Goal: Task Accomplishment & Management: Manage account settings

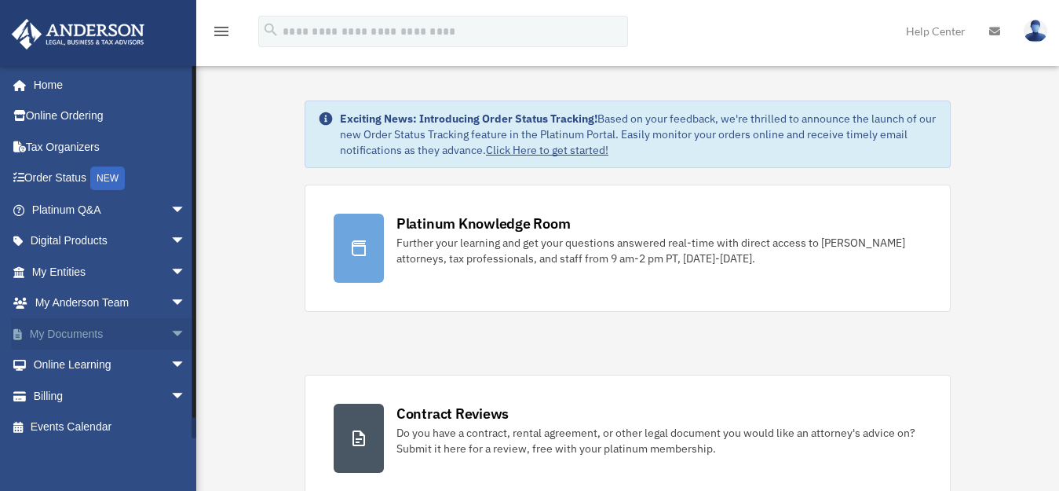
click at [170, 328] on span "arrow_drop_down" at bounding box center [185, 334] width 31 height 32
click at [115, 360] on link "Box" at bounding box center [116, 364] width 188 height 31
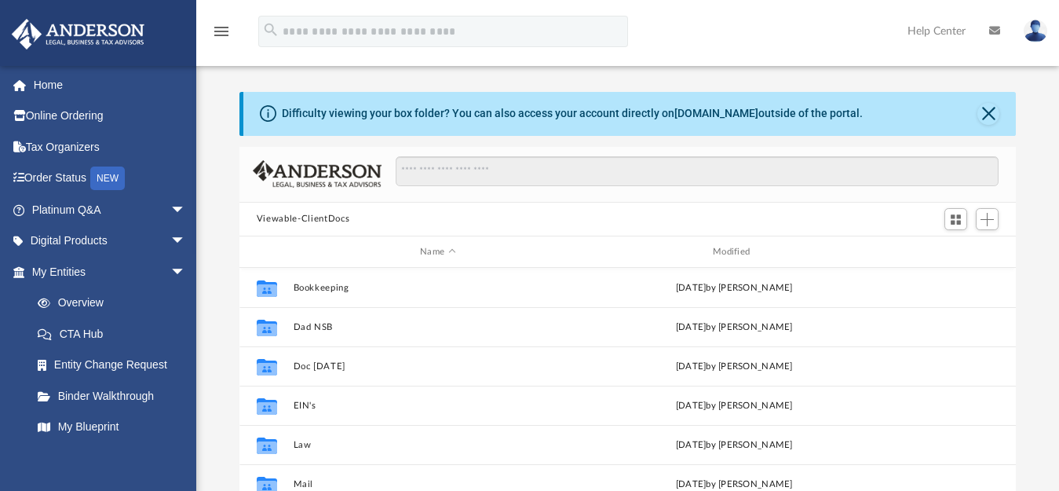
scroll to position [344, 763]
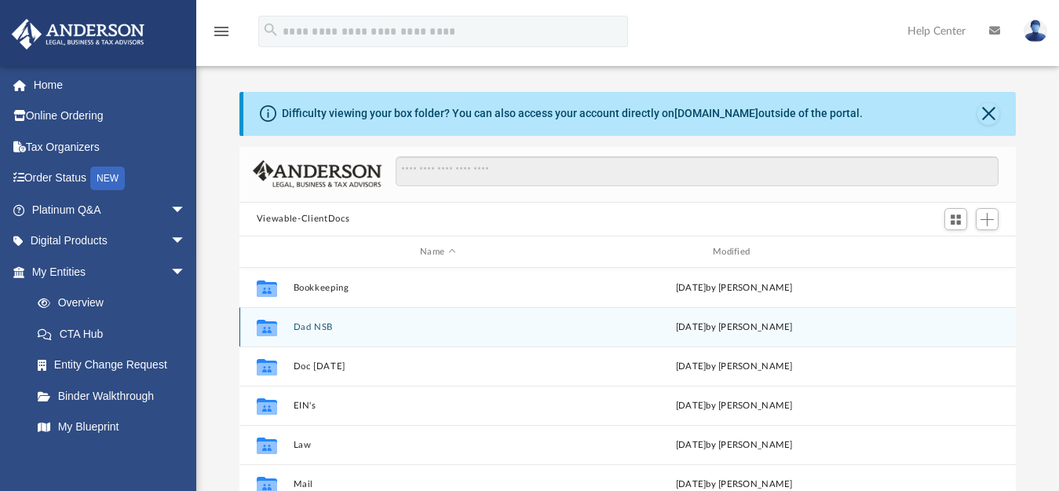
click at [407, 333] on div "Collaborated Folder Dad NSB Thu Sep 18 2025 by Brant Barber" at bounding box center [627, 326] width 776 height 39
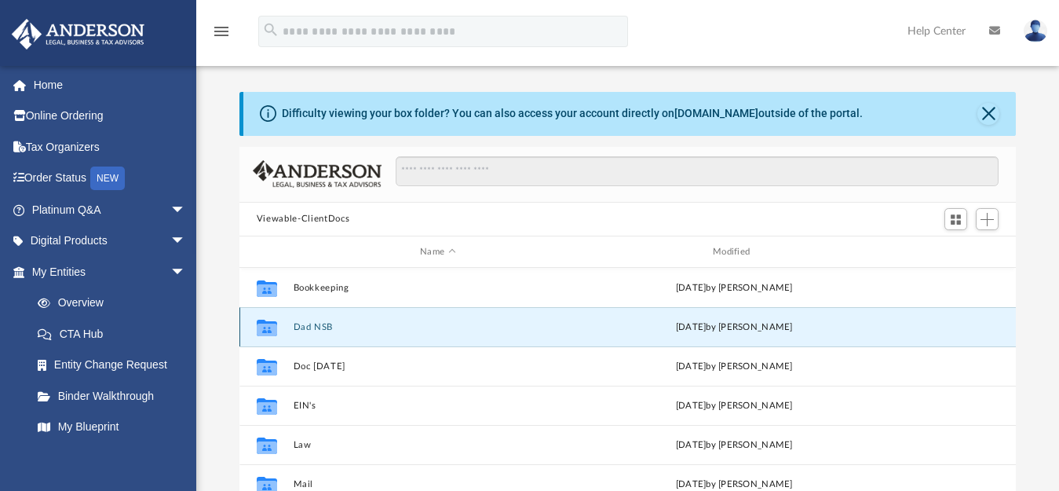
click at [407, 333] on div "Collaborated Folder Dad NSB Thu Sep 18 2025 by Brant Barber" at bounding box center [627, 326] width 776 height 39
click at [271, 326] on icon "grid" at bounding box center [267, 329] width 20 height 13
click at [357, 332] on button "Dad NSB" at bounding box center [438, 327] width 290 height 10
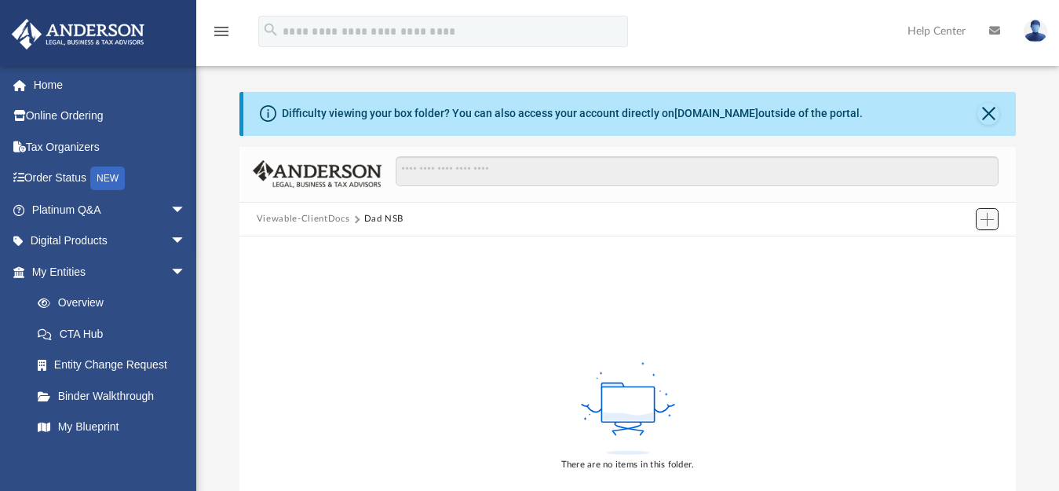
click at [984, 221] on span "Add" at bounding box center [986, 219] width 13 height 13
click at [947, 251] on li "Upload" at bounding box center [965, 251] width 50 height 16
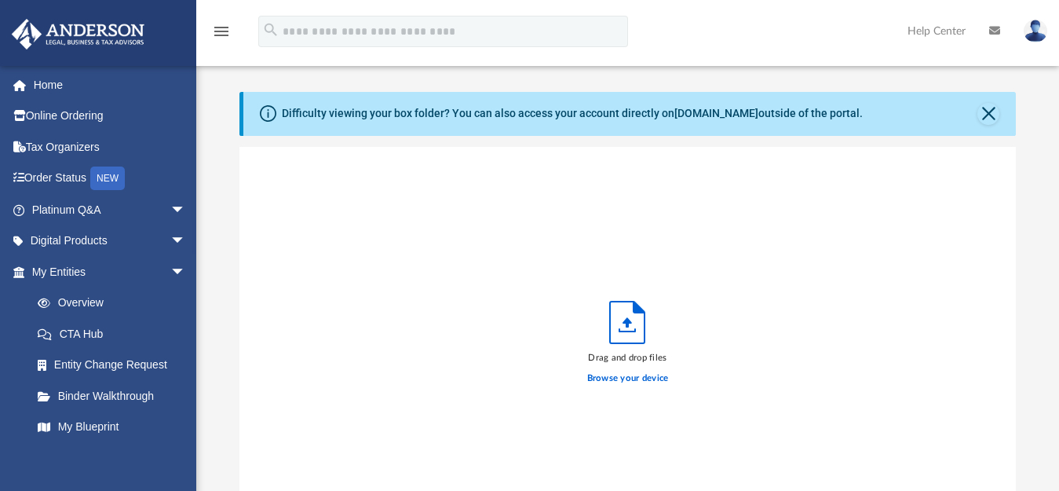
scroll to position [385, 763]
click at [637, 378] on label "Browse your device" at bounding box center [628, 378] width 82 height 14
click at [0, 0] on input "Browse your device" at bounding box center [0, 0] width 0 height 0
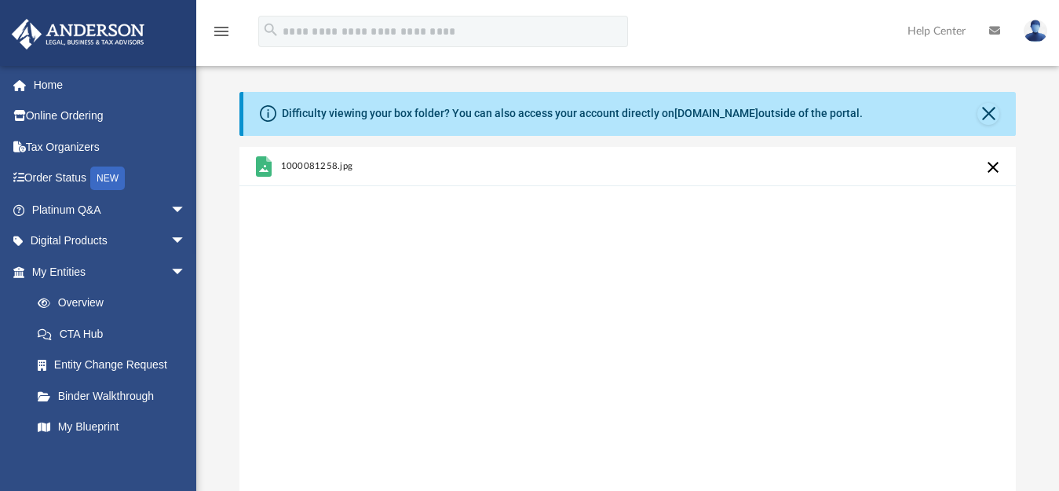
scroll to position [425, 0]
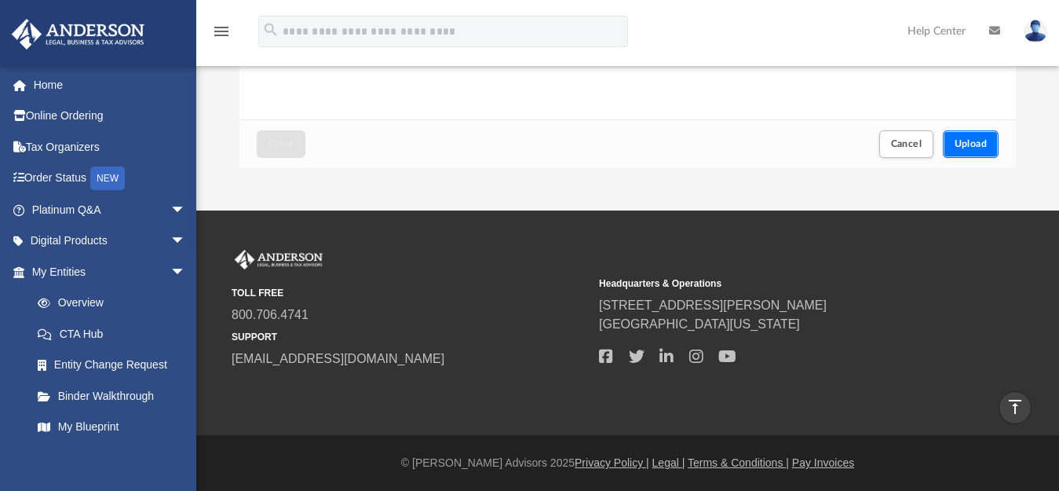
click at [976, 145] on span "Upload" at bounding box center [971, 143] width 33 height 9
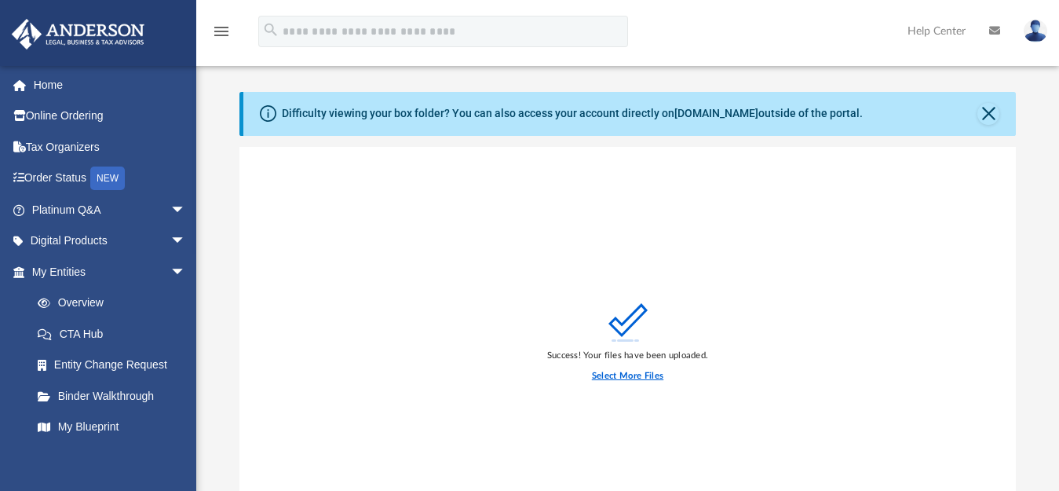
click at [629, 371] on label "Select More Files" at bounding box center [627, 376] width 71 height 14
click at [0, 0] on input "Select More Files" at bounding box center [0, 0] width 0 height 0
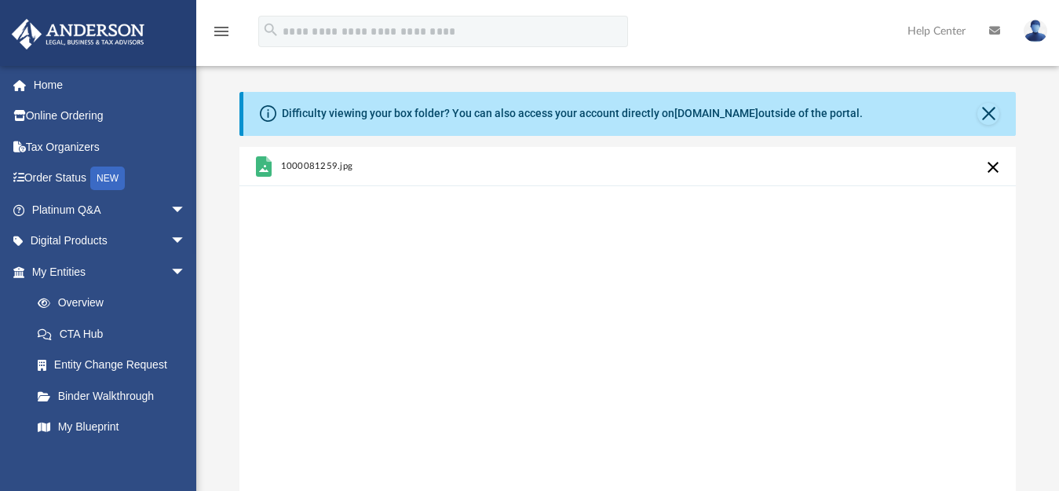
scroll to position [425, 0]
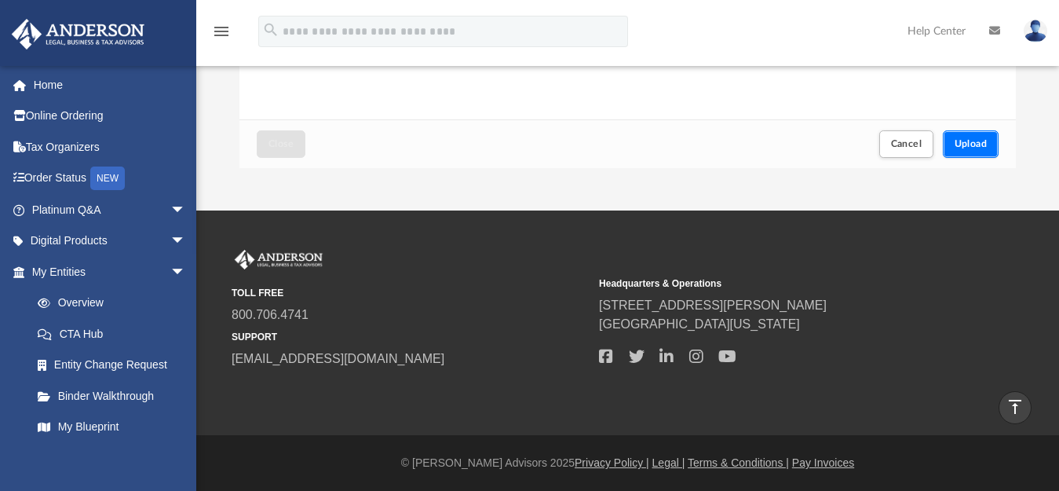
click at [969, 144] on span "Upload" at bounding box center [971, 143] width 33 height 9
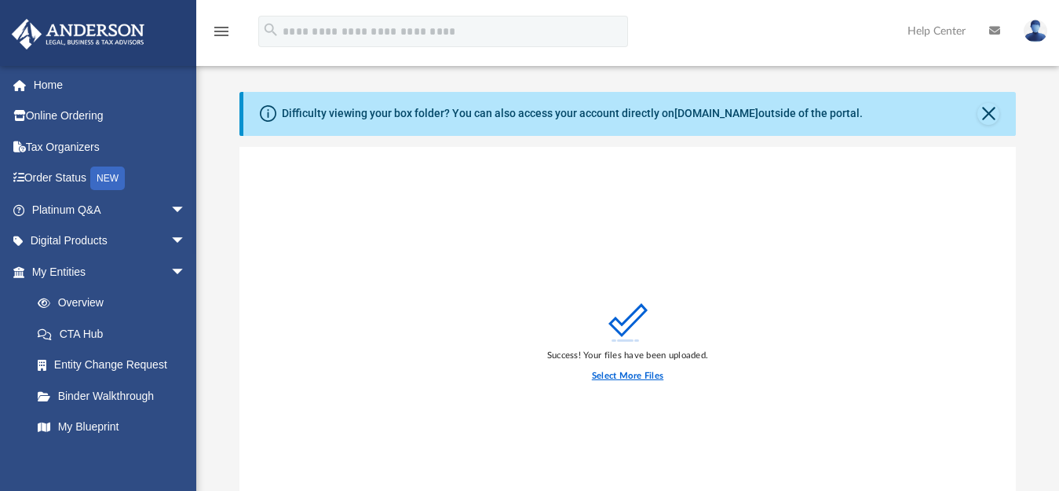
click at [643, 374] on label "Select More Files" at bounding box center [627, 376] width 71 height 14
click at [0, 0] on input "Select More Files" at bounding box center [0, 0] width 0 height 0
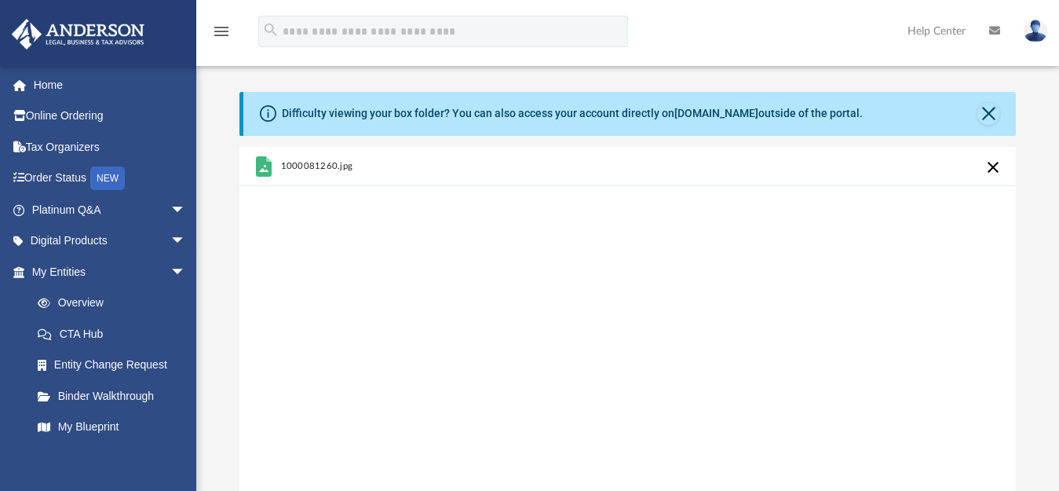
scroll to position [425, 0]
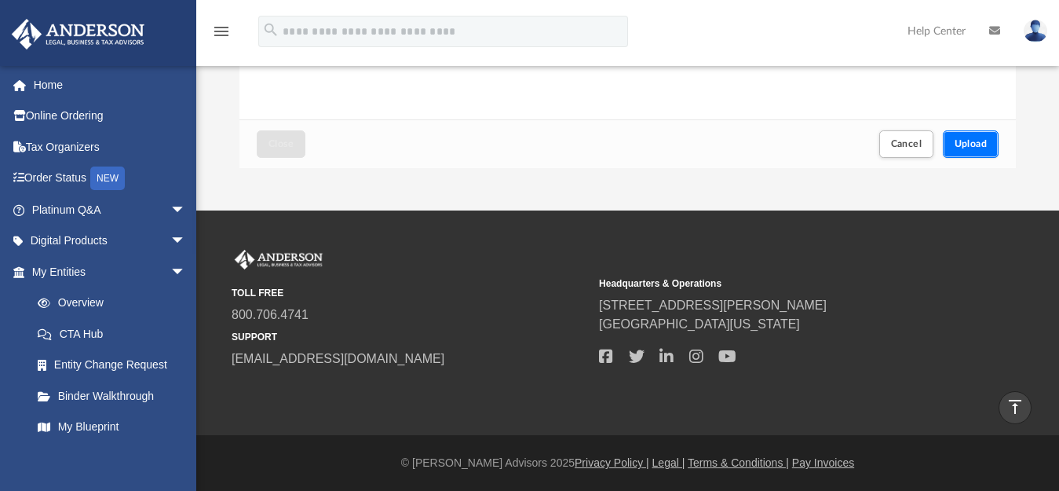
click at [975, 146] on span "Upload" at bounding box center [971, 143] width 33 height 9
click at [289, 141] on span "Close" at bounding box center [280, 143] width 25 height 9
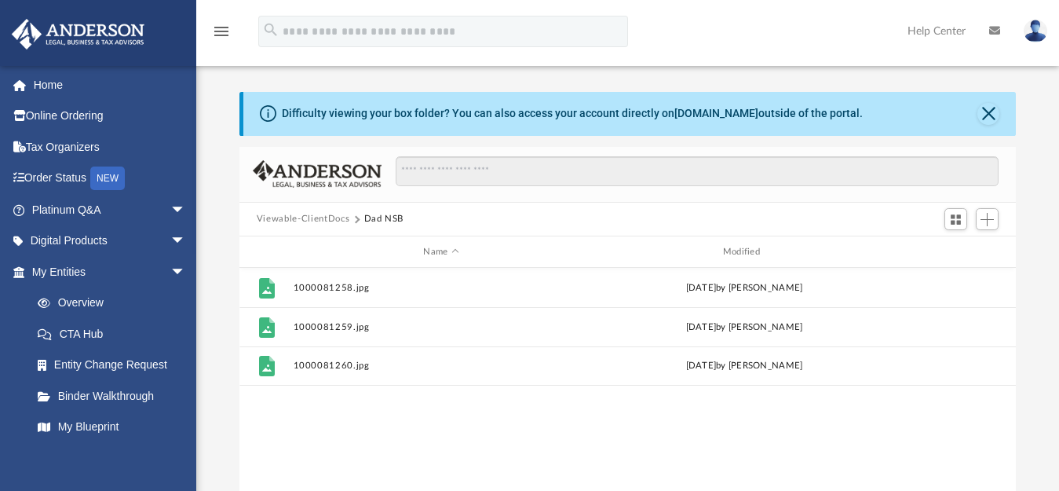
click at [192, 446] on div "barberhomesinc@gmail.com Sign Out barberhomesinc@gmail.com Home Online Ordering…" at bounding box center [98, 310] width 196 height 491
click at [194, 454] on div "barberhomesinc@gmail.com Sign Out barberhomesinc@gmail.com Home Online Ordering…" at bounding box center [98, 310] width 196 height 491
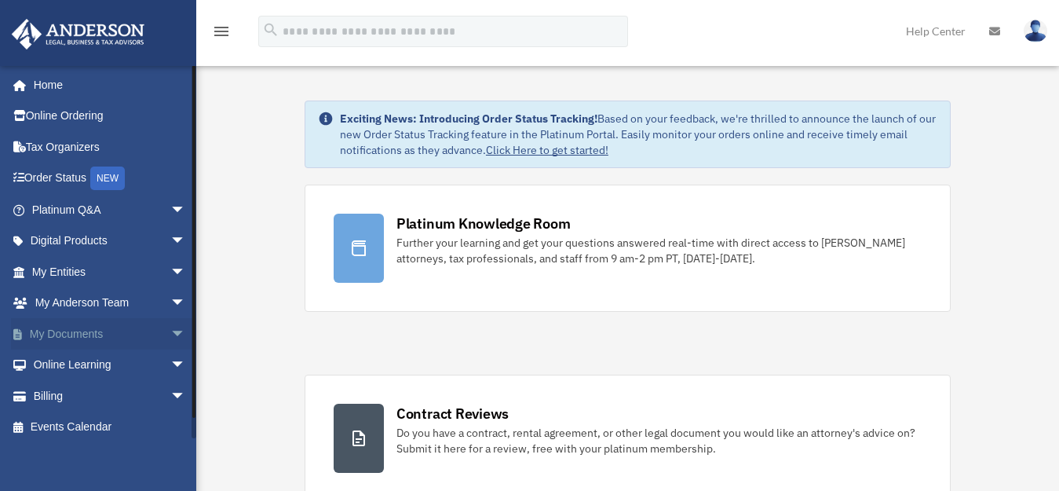
click at [170, 330] on span "arrow_drop_down" at bounding box center [185, 334] width 31 height 32
click at [117, 360] on link "Box" at bounding box center [116, 364] width 188 height 31
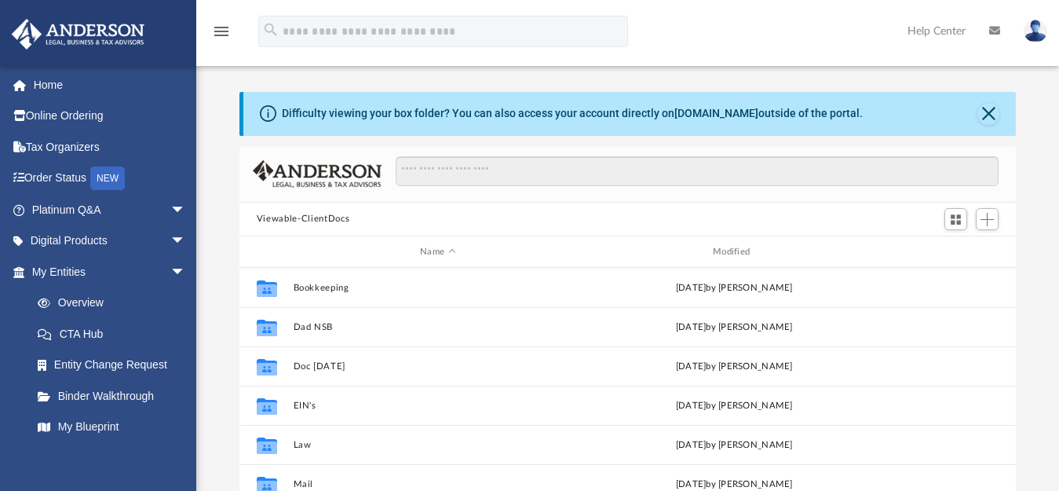
scroll to position [344, 763]
click at [1009, 407] on div "Scroll to top vertical_align_top" at bounding box center [1014, 407] width 33 height 33
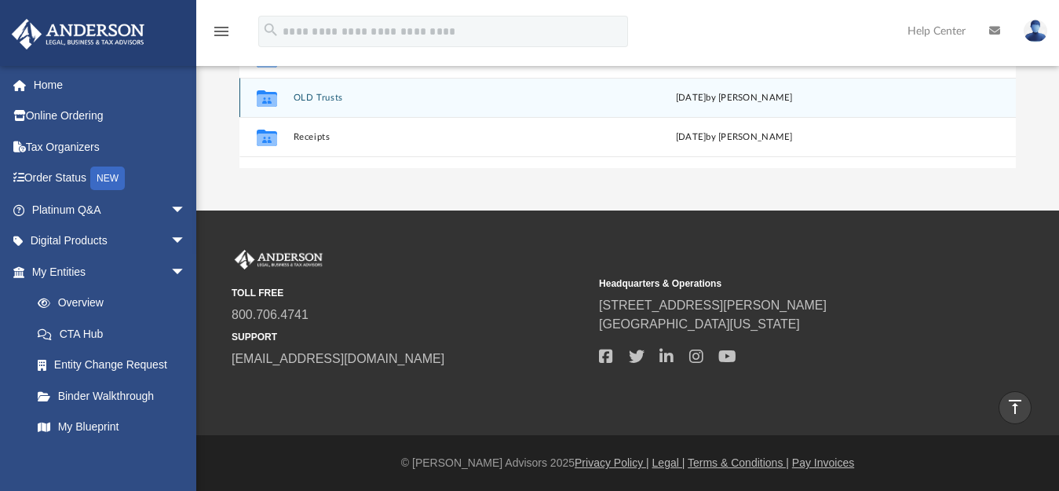
click at [271, 99] on icon "grid" at bounding box center [267, 100] width 20 height 13
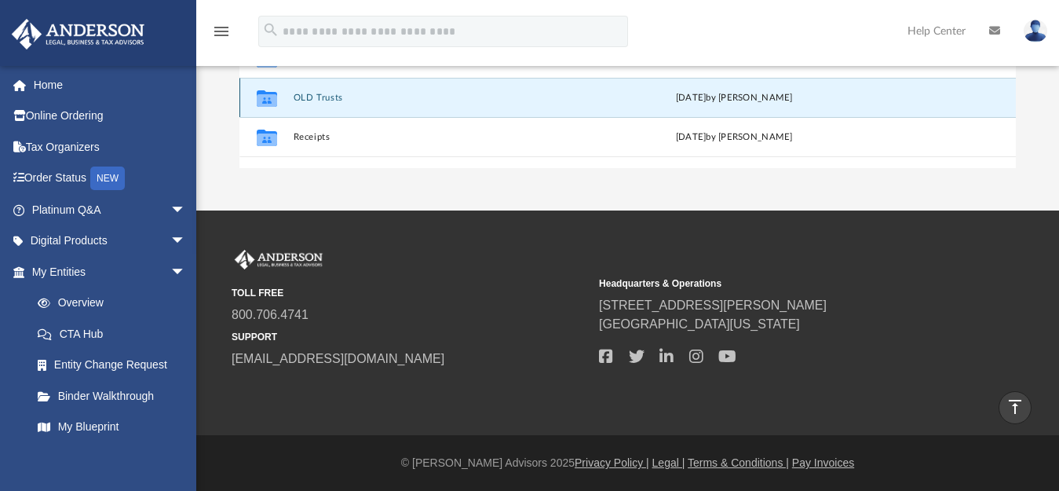
click at [270, 102] on g "grid" at bounding box center [267, 98] width 20 height 16
click at [270, 102] on icon "grid" at bounding box center [267, 98] width 20 height 16
click at [268, 100] on icon "grid" at bounding box center [267, 100] width 20 height 13
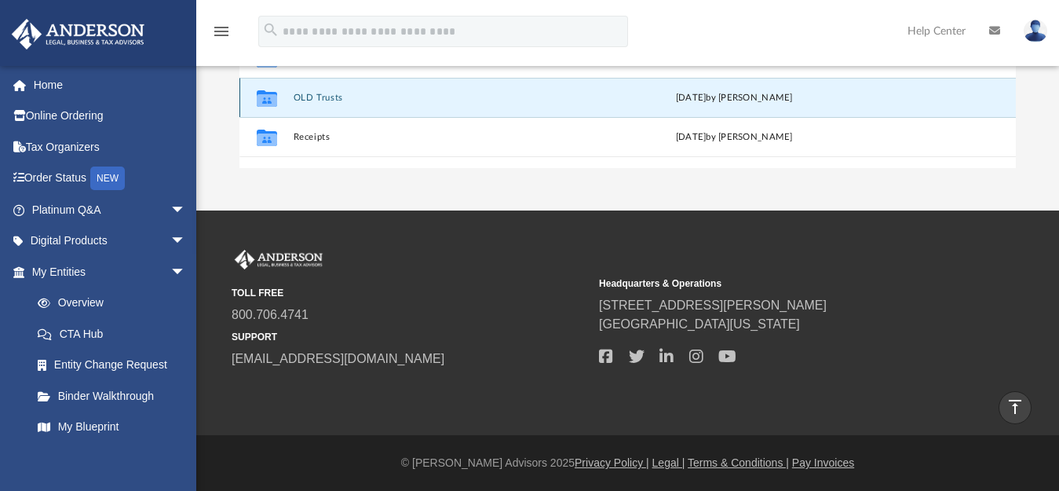
click at [376, 97] on button "OLD Trusts" at bounding box center [438, 98] width 290 height 10
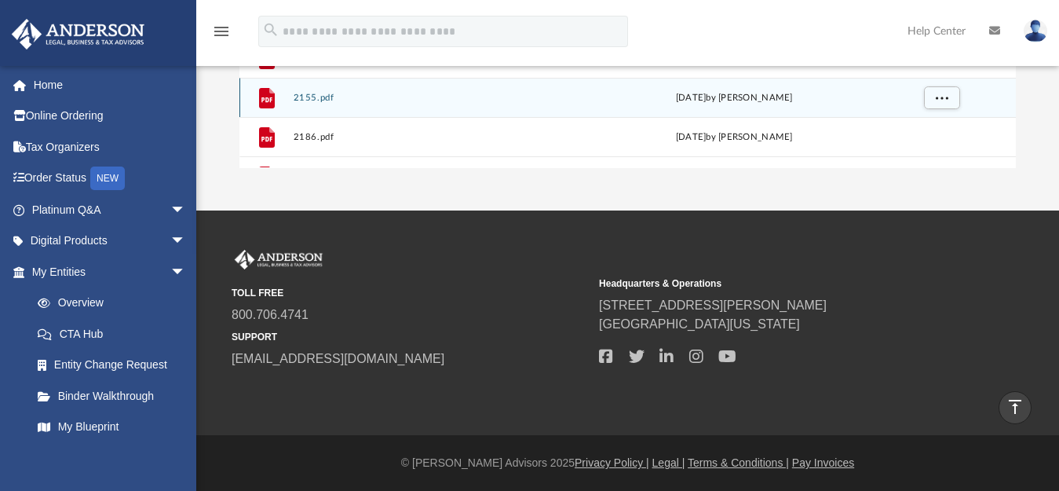
scroll to position [42, 0]
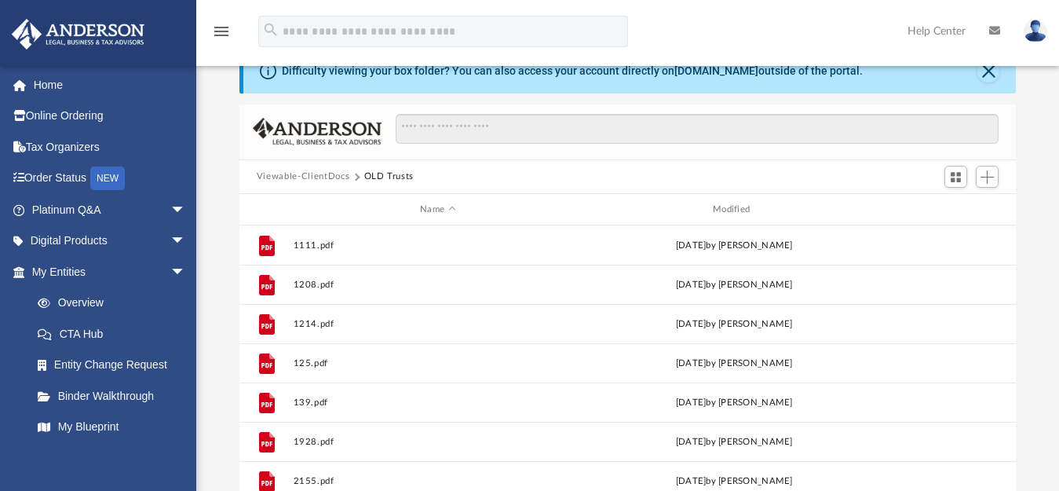
click at [1009, 395] on div "Scroll to top vertical_align_top" at bounding box center [1014, 407] width 33 height 33
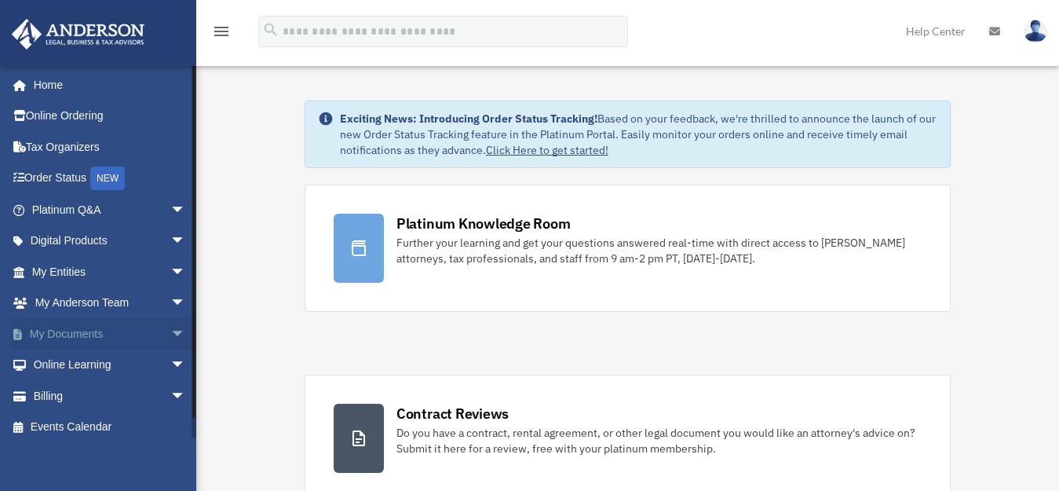
click at [170, 332] on span "arrow_drop_down" at bounding box center [185, 334] width 31 height 32
click at [89, 363] on link "Box" at bounding box center [116, 364] width 188 height 31
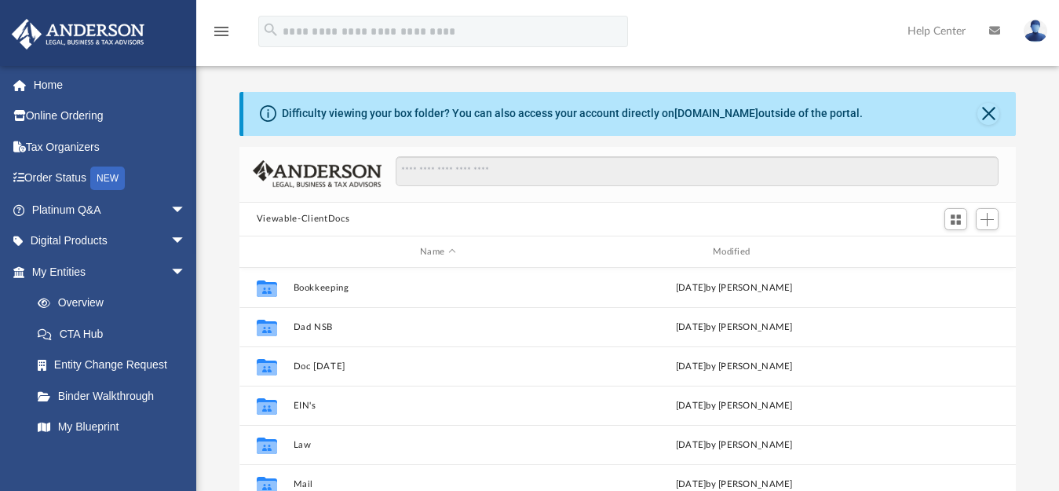
scroll to position [344, 763]
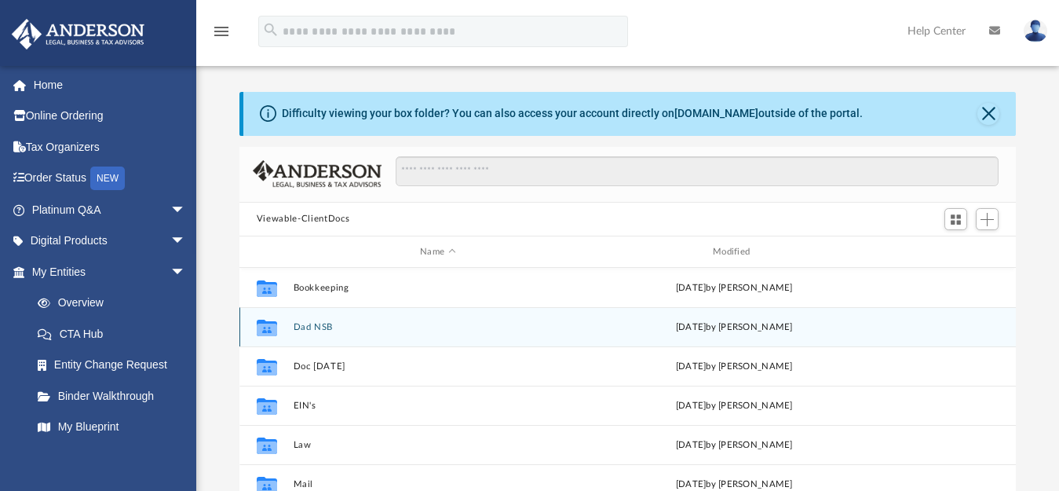
click at [287, 326] on div "Collaborated Folder Dad NSB [DATE] by [PERSON_NAME]" at bounding box center [627, 326] width 776 height 39
click at [287, 326] on div "Collaborated Folder Dad NSB today by Brant Barber" at bounding box center [627, 326] width 776 height 39
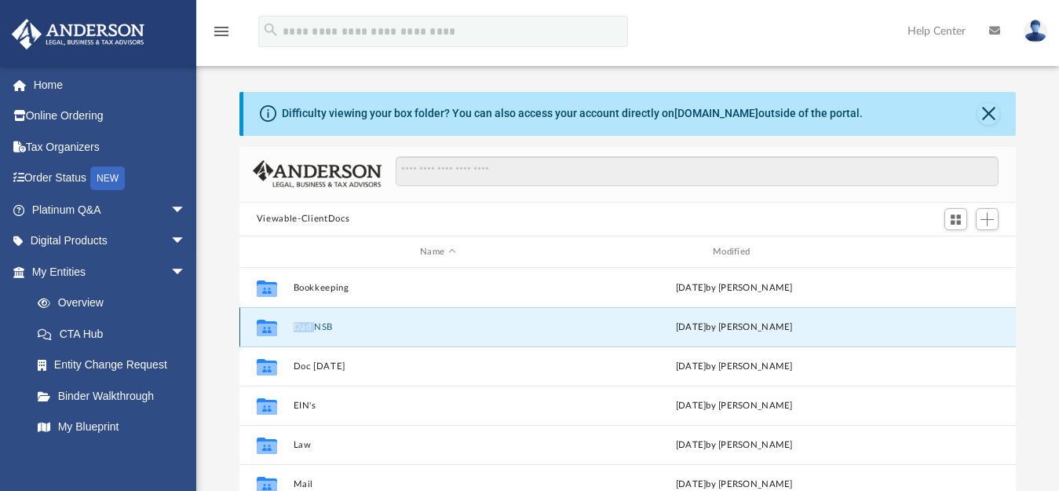
click at [341, 327] on button "Dad NSB" at bounding box center [438, 327] width 290 height 10
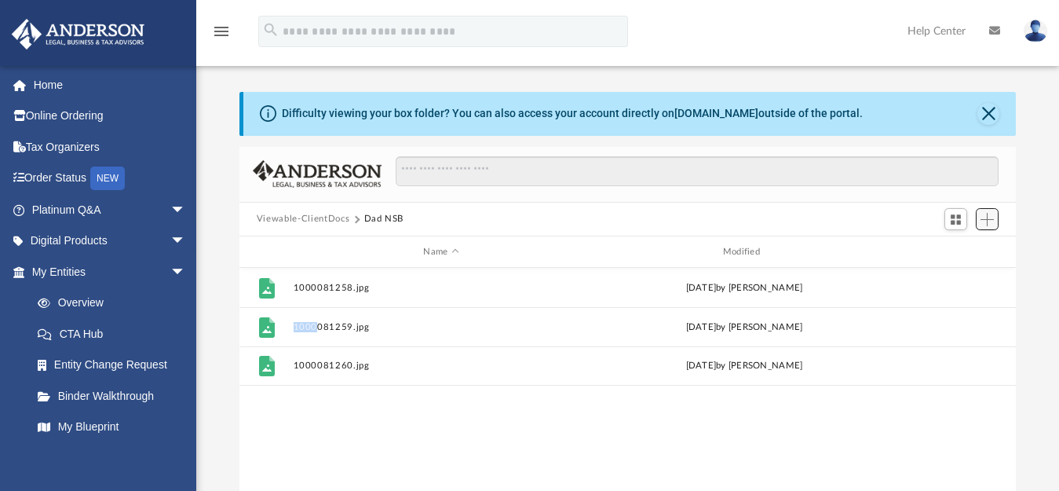
click at [985, 218] on span "Add" at bounding box center [986, 219] width 13 height 13
click at [956, 254] on li "Upload" at bounding box center [965, 251] width 50 height 16
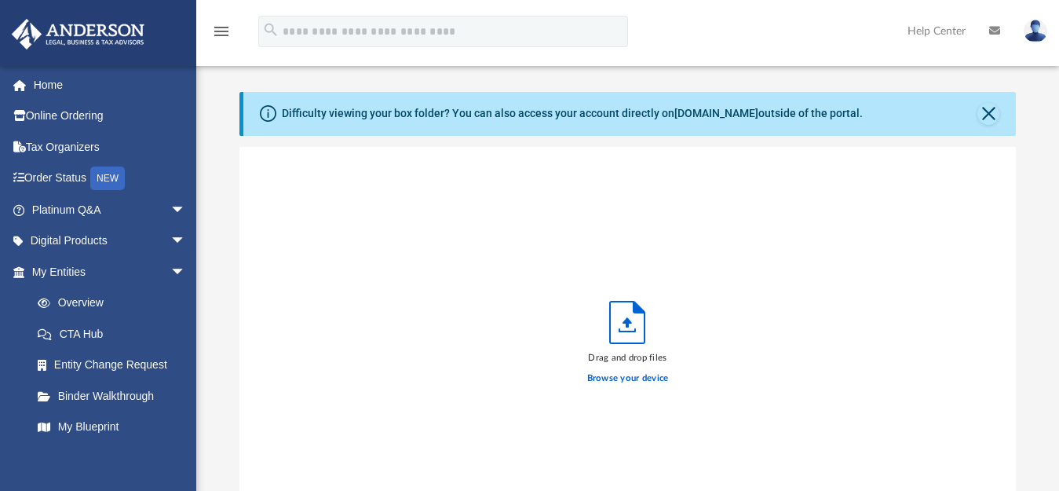
scroll to position [385, 763]
click at [652, 379] on label "Browse your device" at bounding box center [628, 378] width 82 height 14
click at [0, 0] on input "Browse your device" at bounding box center [0, 0] width 0 height 0
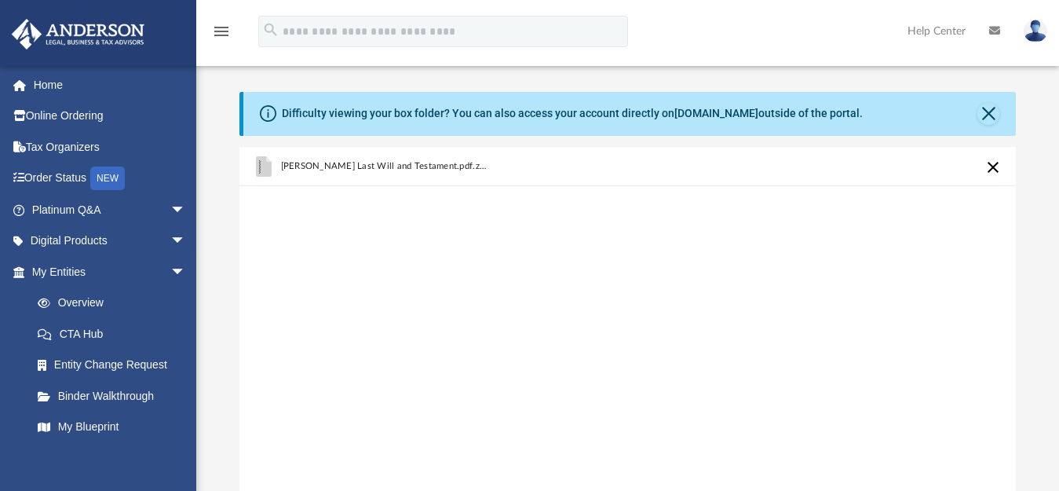
scroll to position [425, 0]
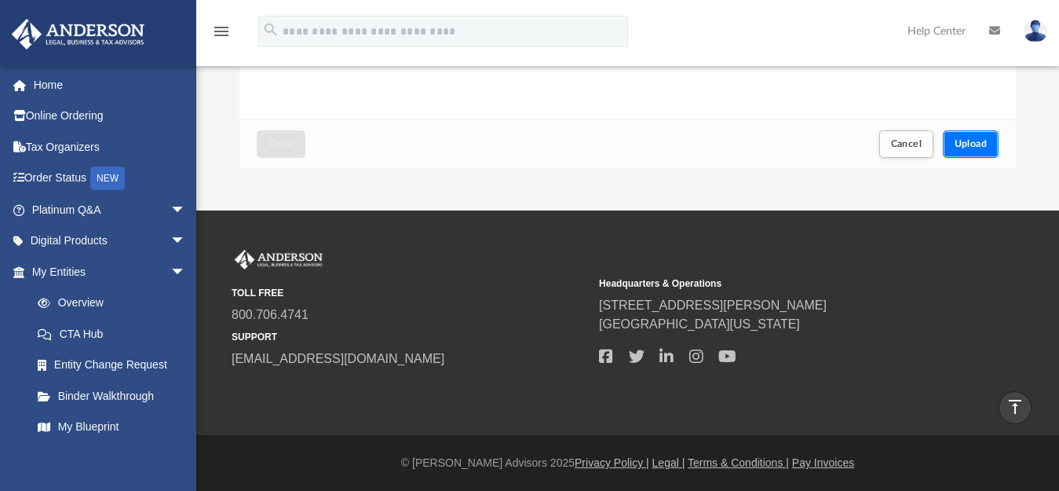
click at [969, 148] on span "Upload" at bounding box center [971, 143] width 33 height 9
click at [287, 145] on span "Close" at bounding box center [280, 143] width 25 height 9
